Goal: Task Accomplishment & Management: Complete application form

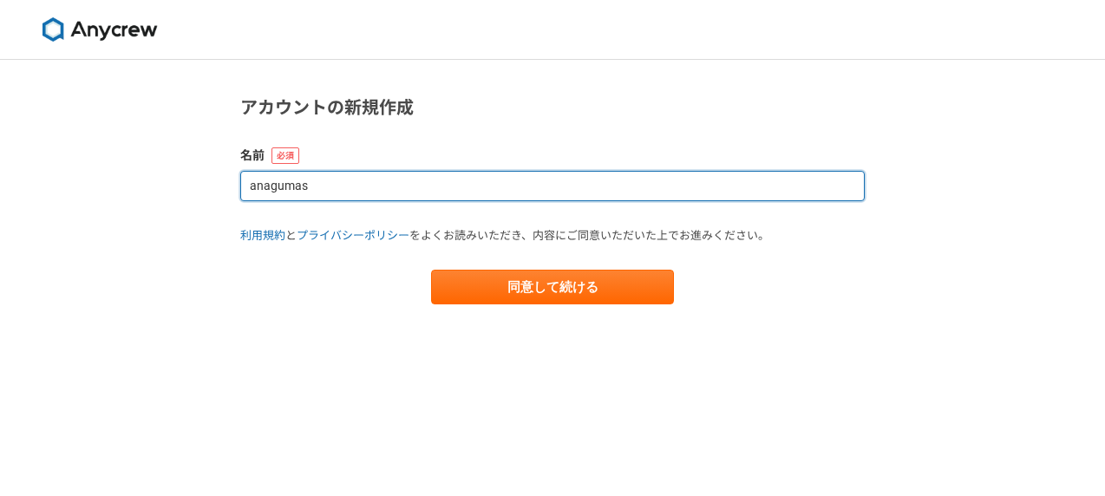
drag, startPoint x: 457, startPoint y: 185, endPoint x: 113, endPoint y: 175, distance: 344.6
click at [112, 174] on div "アカウントの新規作成 名前 anagumas 利用規約 と プライバシーポリシー をよくお読みいただき、内容にご同意いただいた上でお進みください。 同意して続…" at bounding box center [552, 278] width 1105 height 436
type input "[PERSON_NAME]"
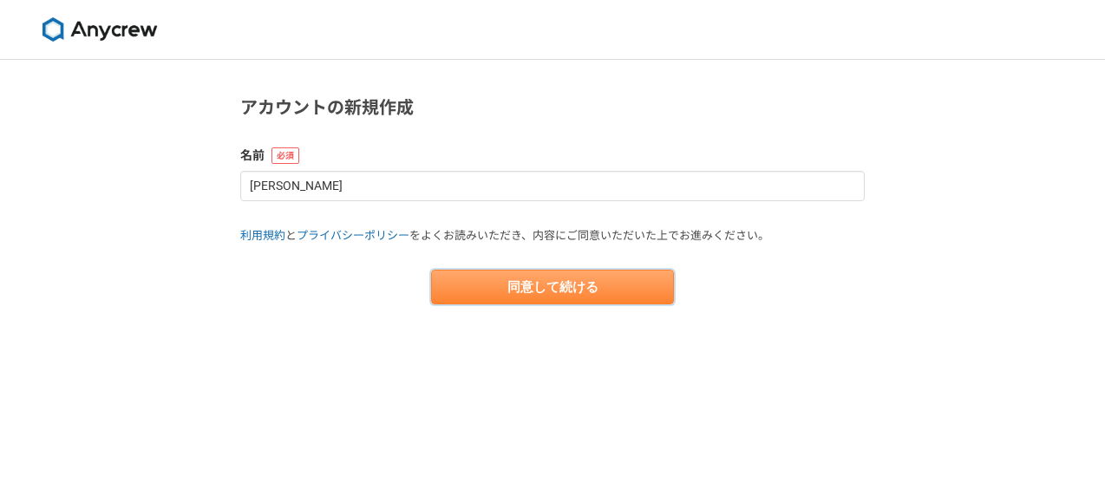
click at [531, 291] on button "同意して続ける" at bounding box center [552, 287] width 243 height 35
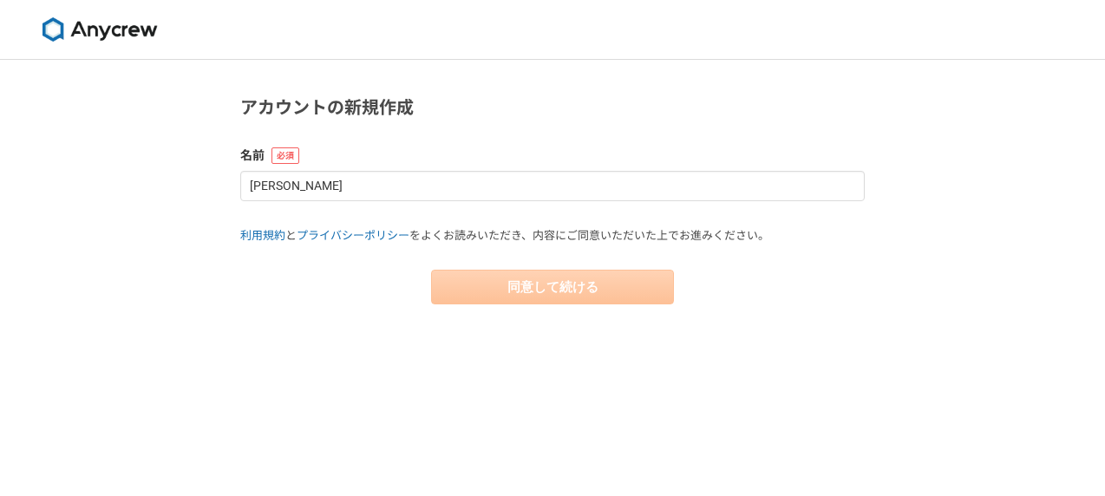
select select "13"
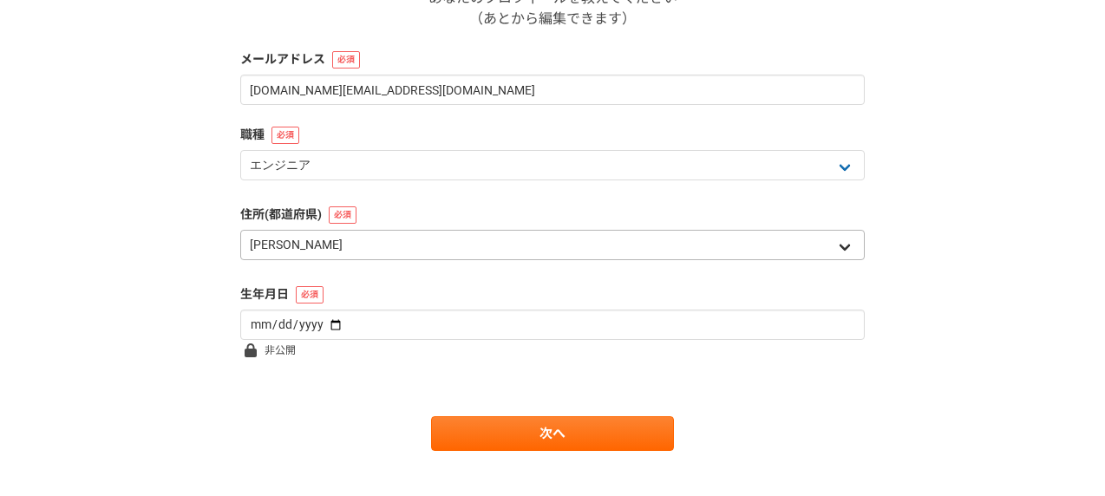
scroll to position [369, 0]
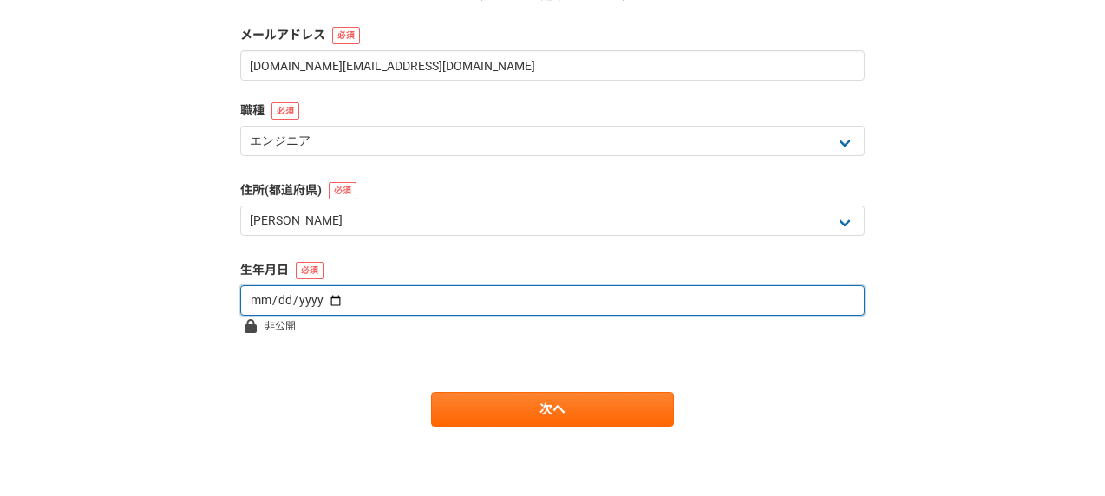
click at [483, 294] on input "date" at bounding box center [552, 300] width 625 height 30
click at [753, 307] on input "date" at bounding box center [552, 300] width 625 height 30
click at [323, 298] on input "date" at bounding box center [552, 300] width 625 height 30
type input "[DATE]"
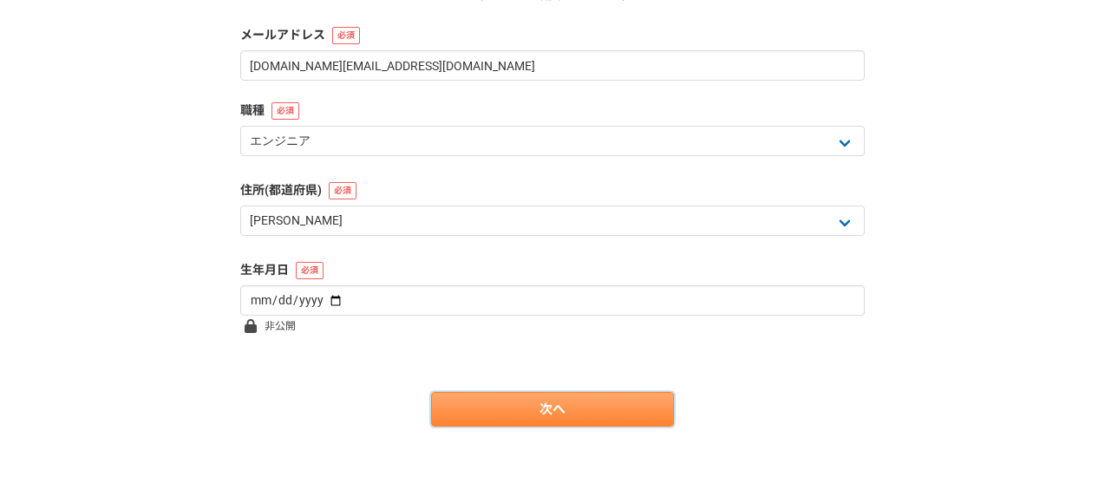
click at [495, 404] on link "次へ" at bounding box center [552, 409] width 243 height 35
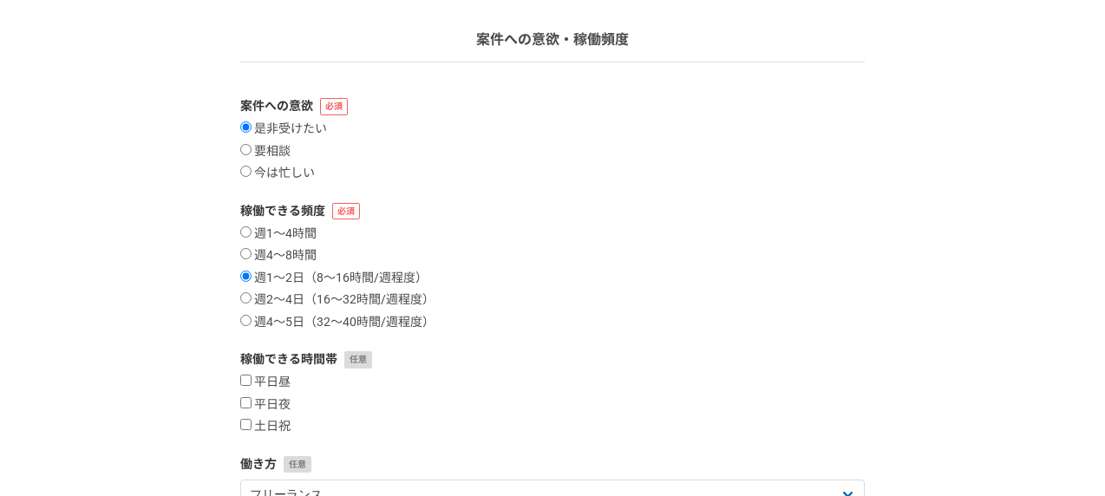
scroll to position [145, 0]
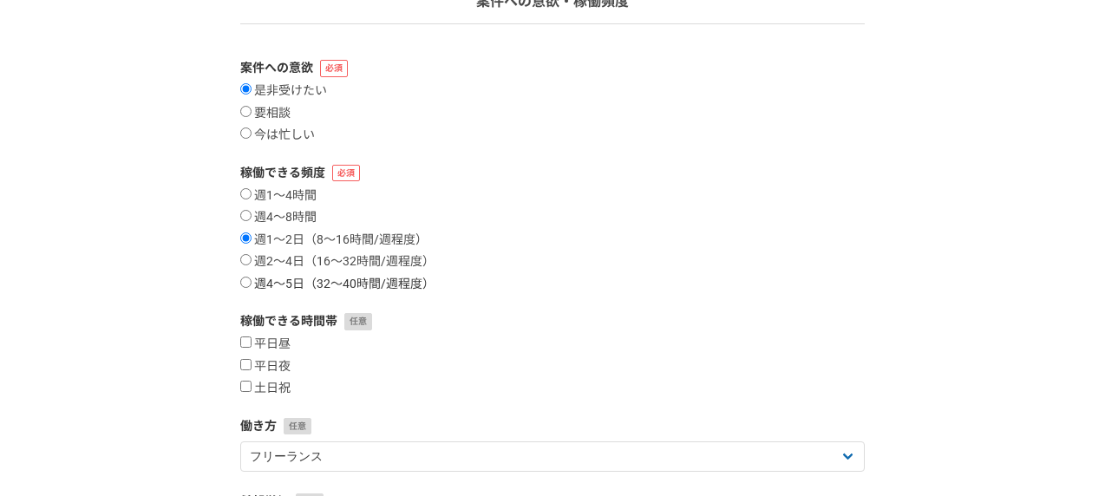
click at [350, 281] on label "週4〜5日（32〜40時間/週程度）" at bounding box center [337, 285] width 194 height 16
click at [252, 281] on input "週4〜5日（32〜40時間/週程度）" at bounding box center [245, 282] width 11 height 11
radio input "true"
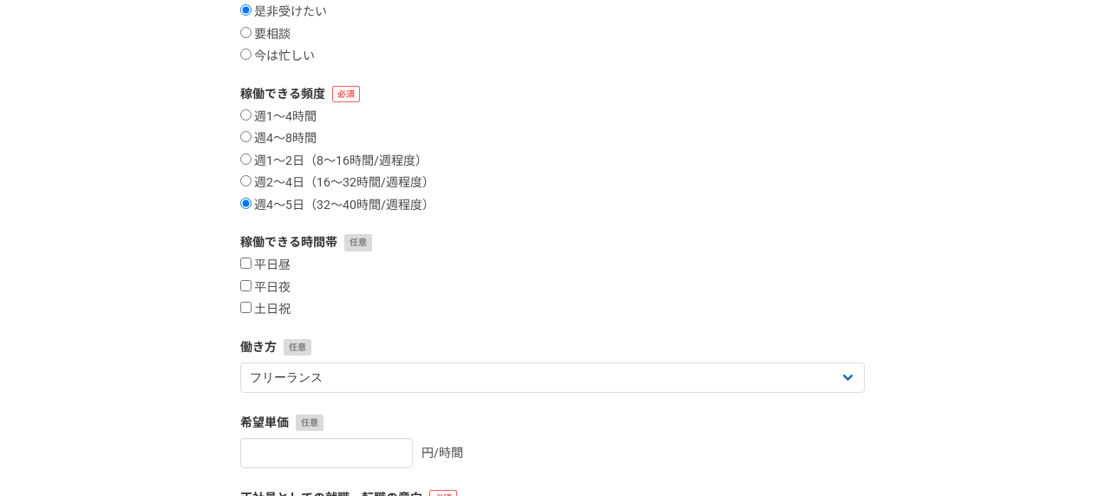
scroll to position [262, 0]
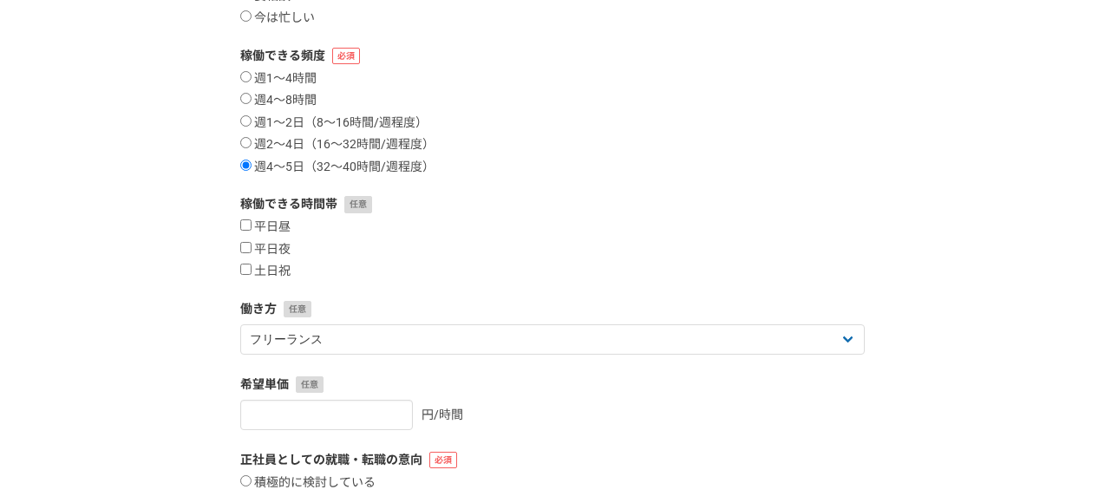
click at [302, 227] on div "平日昼 平日夜 土日祝" at bounding box center [552, 250] width 625 height 60
click at [274, 225] on label "平日昼" at bounding box center [265, 228] width 50 height 16
click at [252, 225] on input "平日昼" at bounding box center [245, 225] width 11 height 11
checkbox input "true"
click at [271, 244] on label "平日夜" at bounding box center [265, 250] width 50 height 16
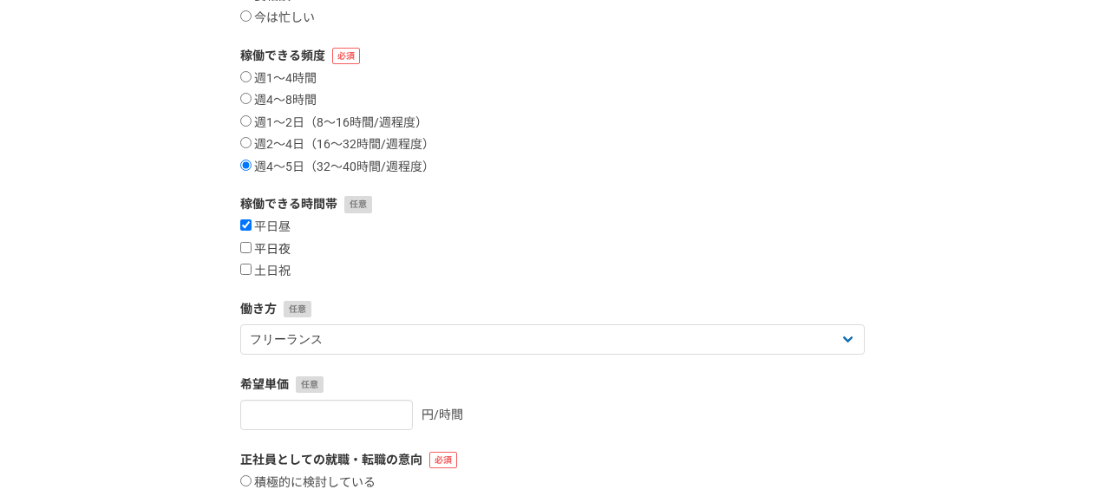
click at [252, 244] on input "平日夜" at bounding box center [245, 247] width 11 height 11
checkbox input "true"
click at [268, 269] on label "土日祝" at bounding box center [265, 272] width 50 height 16
click at [252, 269] on input "土日祝" at bounding box center [245, 269] width 11 height 11
checkbox input "true"
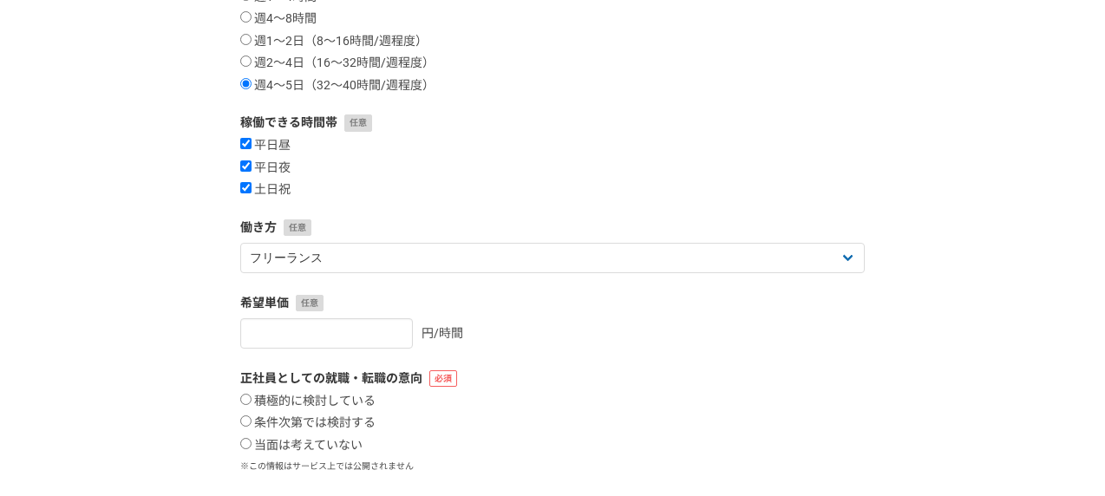
scroll to position [383, 0]
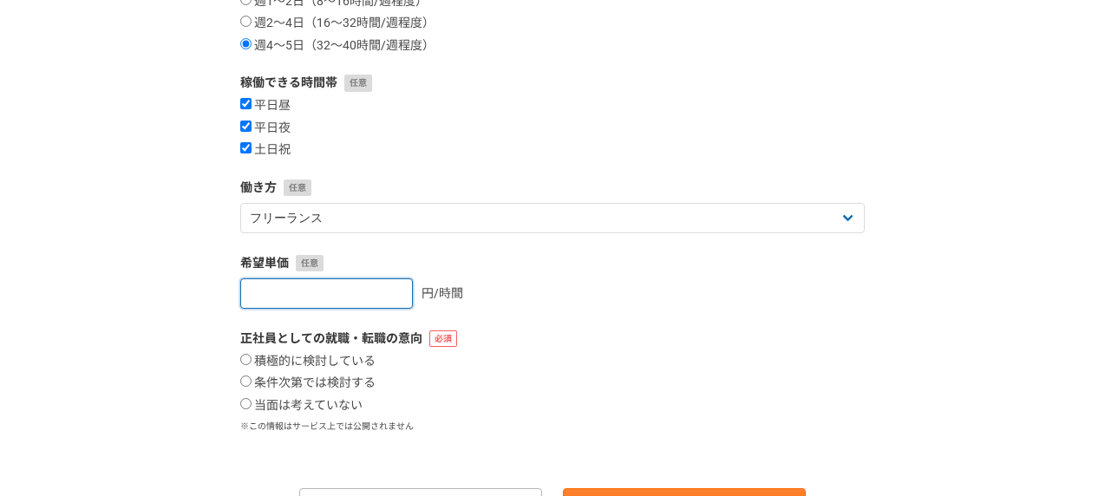
click at [357, 297] on input "number" at bounding box center [326, 294] width 173 height 30
type input "5000"
click at [321, 358] on label "積極的に検討している" at bounding box center [307, 362] width 135 height 16
click at [252, 358] on input "積極的に検討している" at bounding box center [245, 359] width 11 height 11
radio input "true"
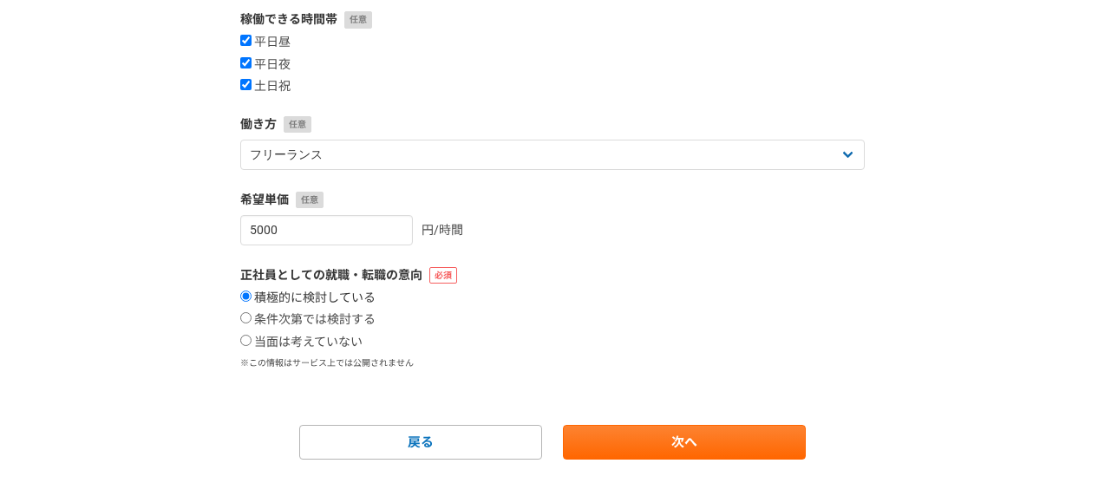
scroll to position [480, 0]
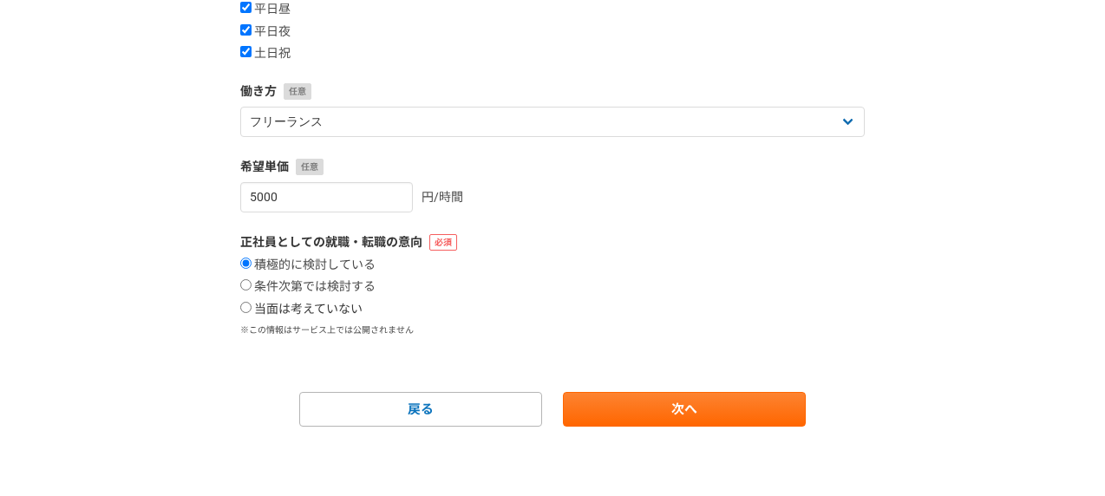
click at [301, 311] on label "当面は考えていない" at bounding box center [301, 310] width 122 height 16
click at [252, 311] on input "当面は考えていない" at bounding box center [245, 307] width 11 height 11
radio input "true"
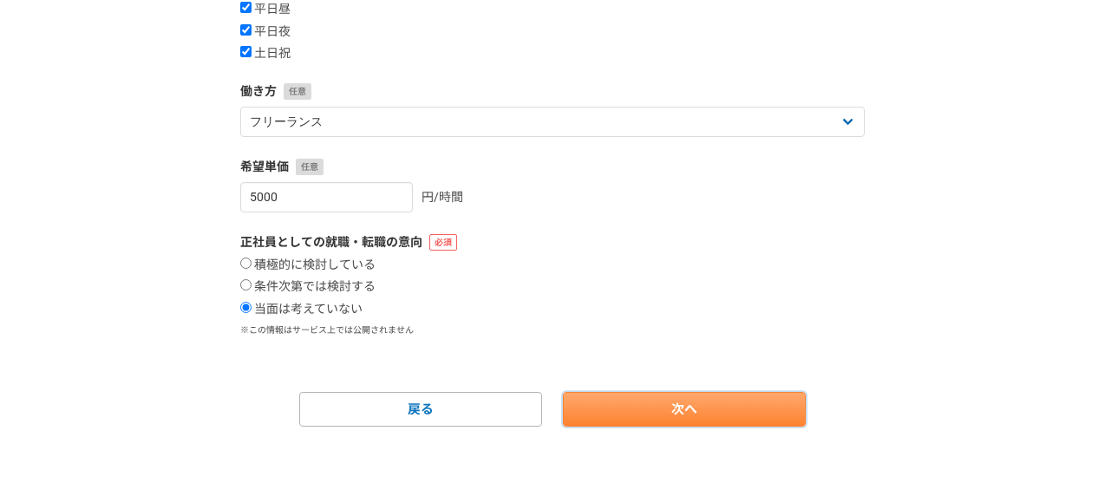
click at [700, 409] on link "次へ" at bounding box center [684, 409] width 243 height 35
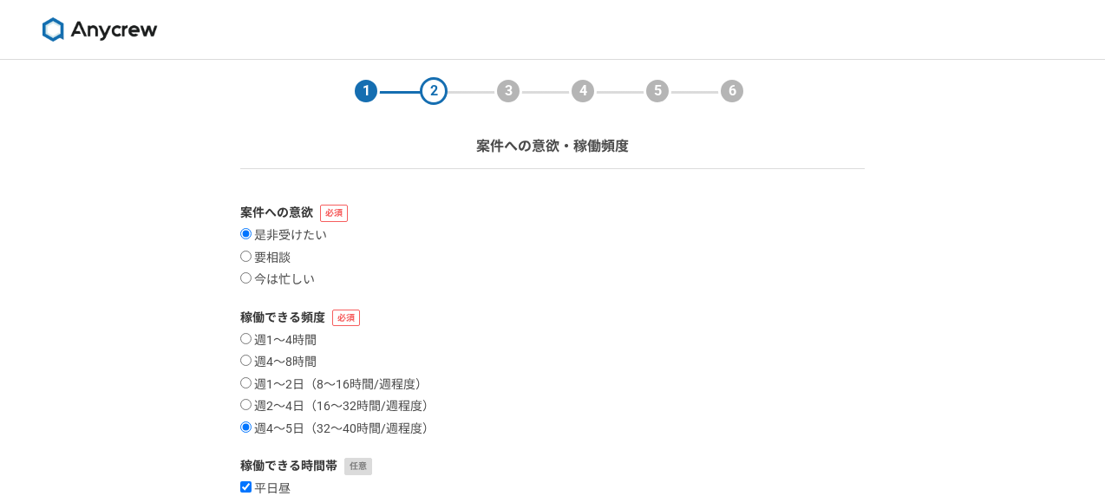
select select
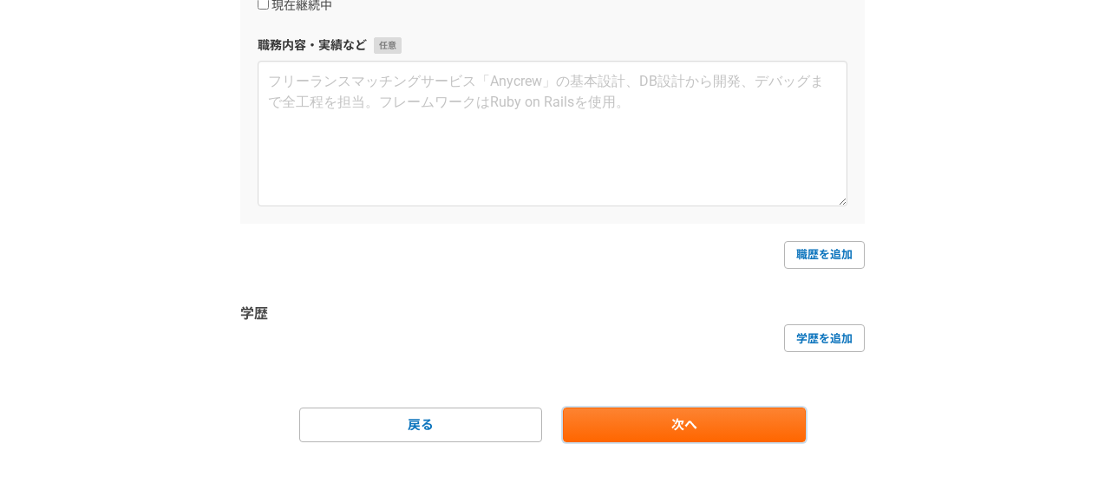
scroll to position [494, 0]
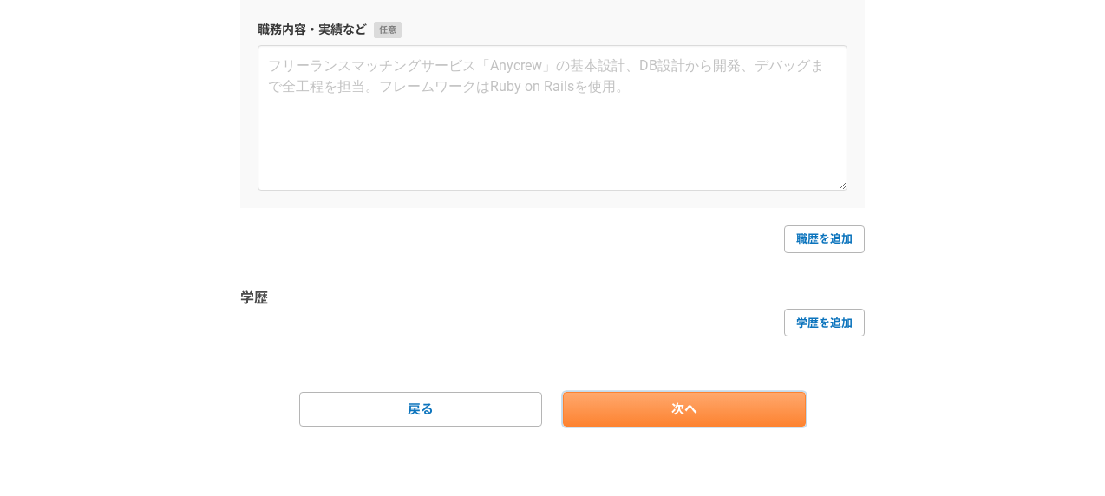
click at [637, 403] on link "次へ" at bounding box center [684, 409] width 243 height 35
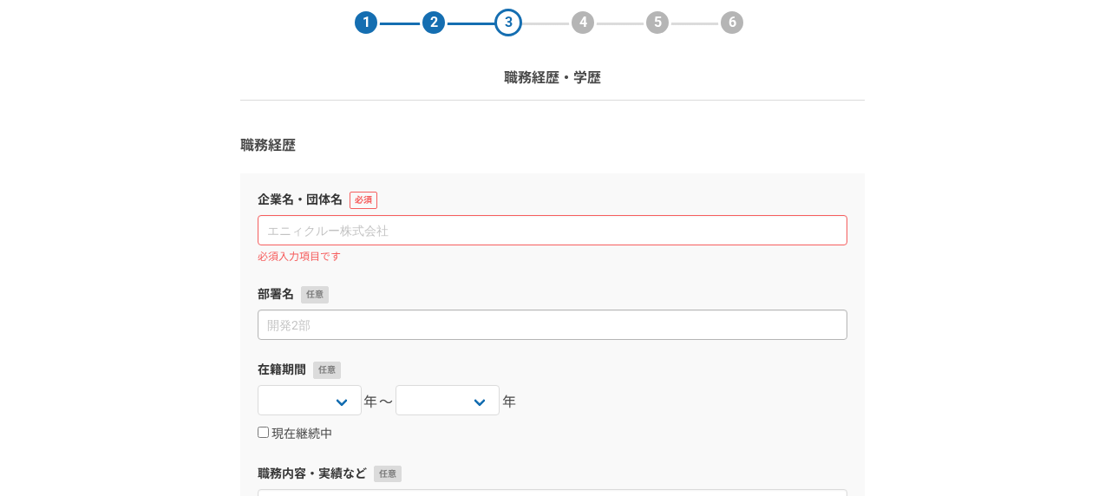
scroll to position [13, 0]
